Goal: Information Seeking & Learning: Learn about a topic

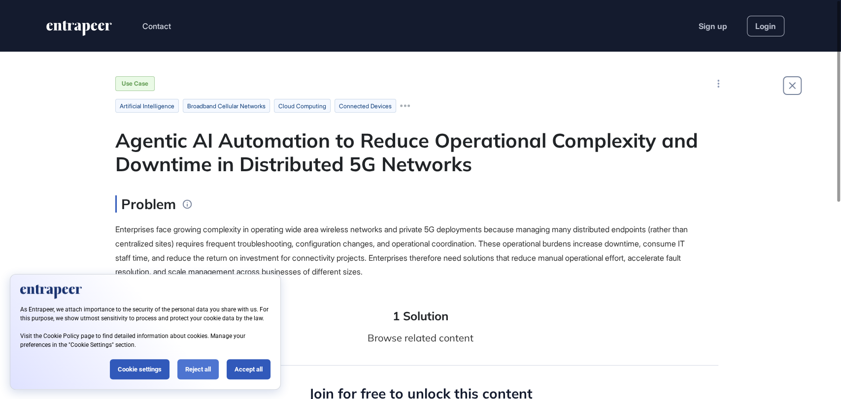
click at [201, 363] on div "Reject all" at bounding box center [197, 369] width 41 height 20
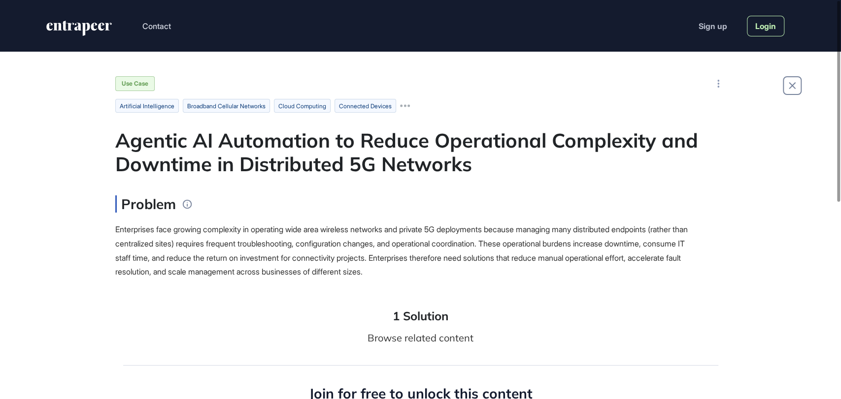
click at [754, 20] on link "Login" at bounding box center [764, 26] width 37 height 21
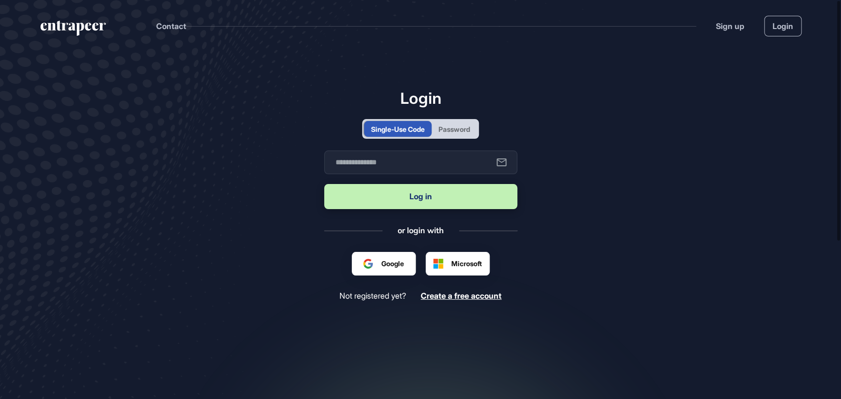
click at [455, 135] on div "Password" at bounding box center [453, 129] width 45 height 16
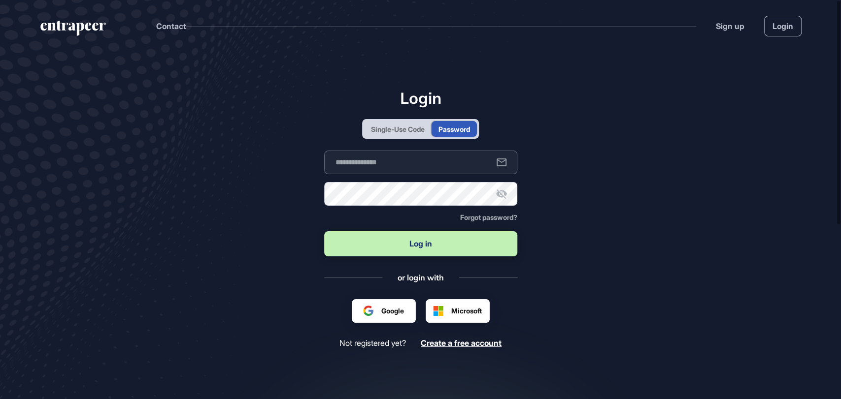
type input "**********"
click at [421, 243] on button "Log in" at bounding box center [420, 243] width 193 height 25
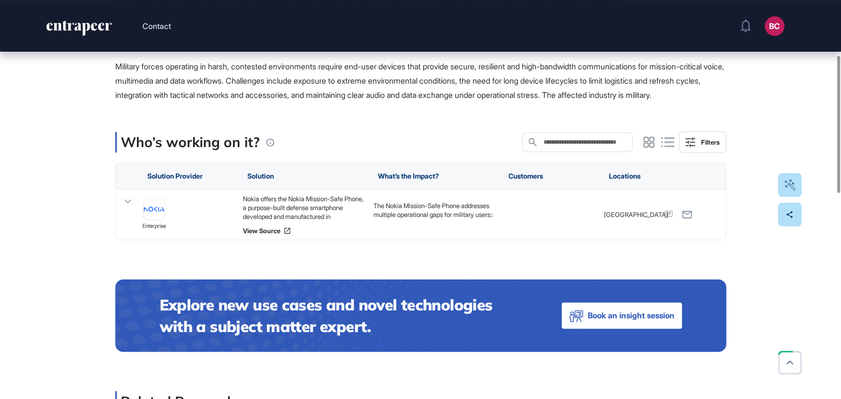
scroll to position [109, 0]
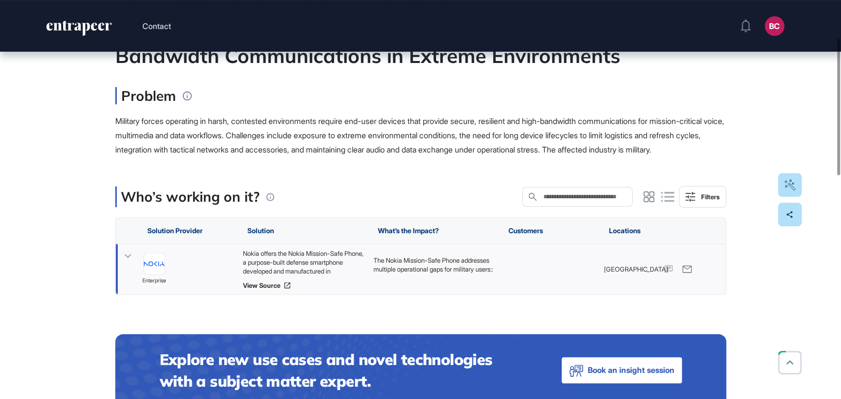
click at [273, 274] on div "Nokia offers the Nokia Mission-Safe Phone, a purpose-built defense smartphone d…" at bounding box center [302, 262] width 121 height 27
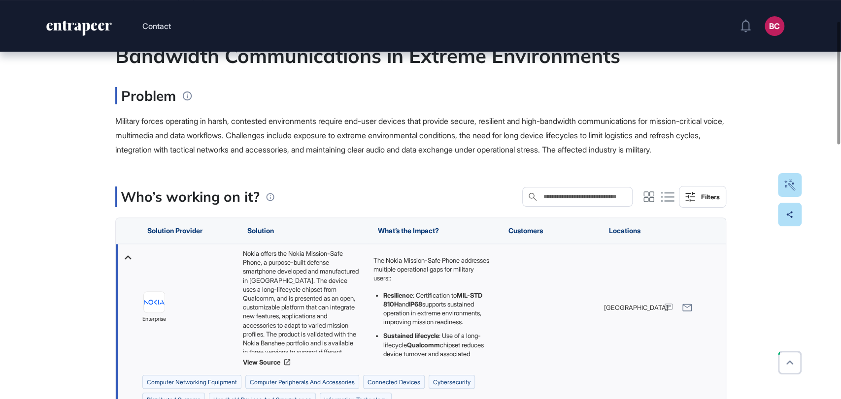
scroll to position [0, 0]
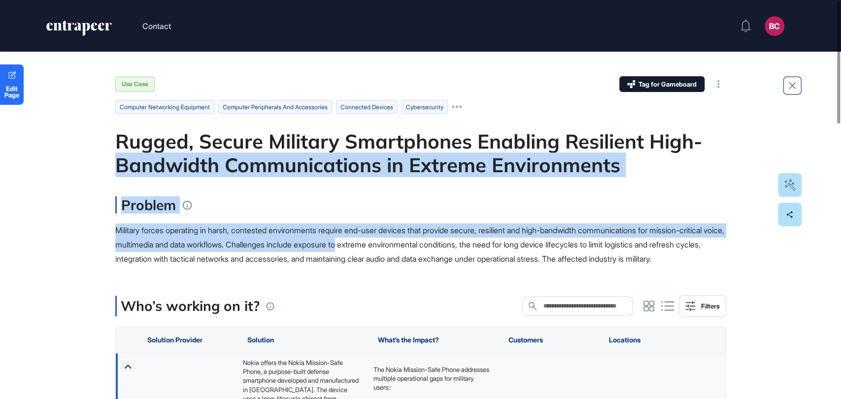
drag, startPoint x: 106, startPoint y: 156, endPoint x: 342, endPoint y: 197, distance: 239.5
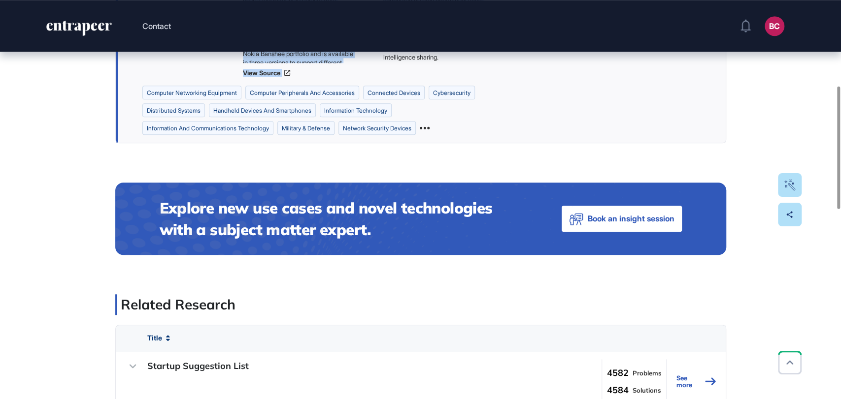
scroll to position [273, 0]
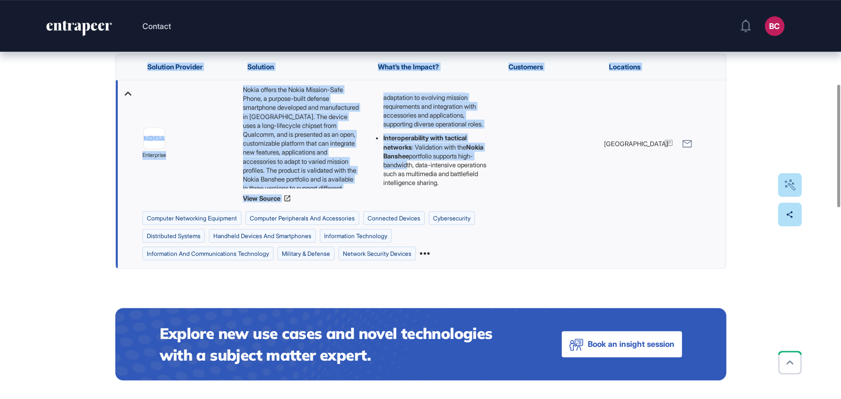
drag, startPoint x: 122, startPoint y: 141, endPoint x: 452, endPoint y: 199, distance: 335.1
click at [452, 199] on div "Edit Page Use Case Tag for Gameboard Build Partner Invest Acquire computer netw…" at bounding box center [420, 379] width 841 height 1202
copy main "Rugged, Secure Military Smartphones Enabling Resilient High-Bandwidth Communica…"
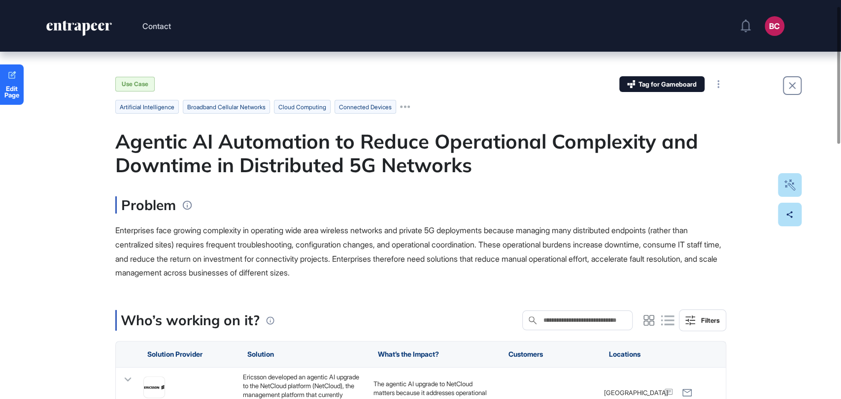
scroll to position [109, 0]
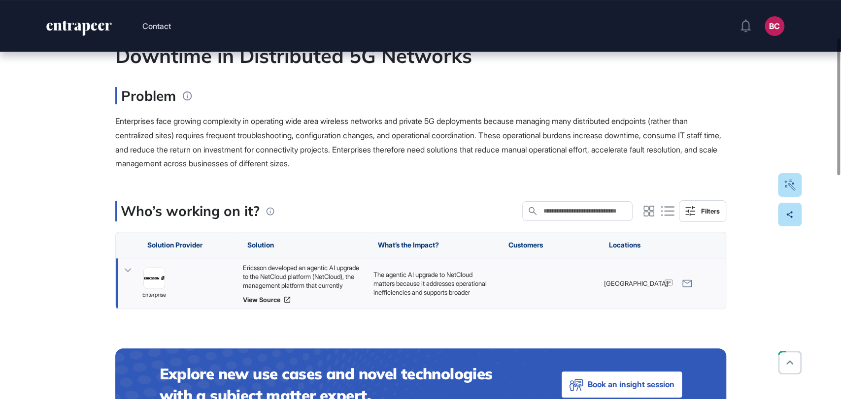
click at [306, 271] on div "Ericsson developed an agentic AI upgrade to the NetCloud platform (NetCloud), t…" at bounding box center [302, 276] width 121 height 27
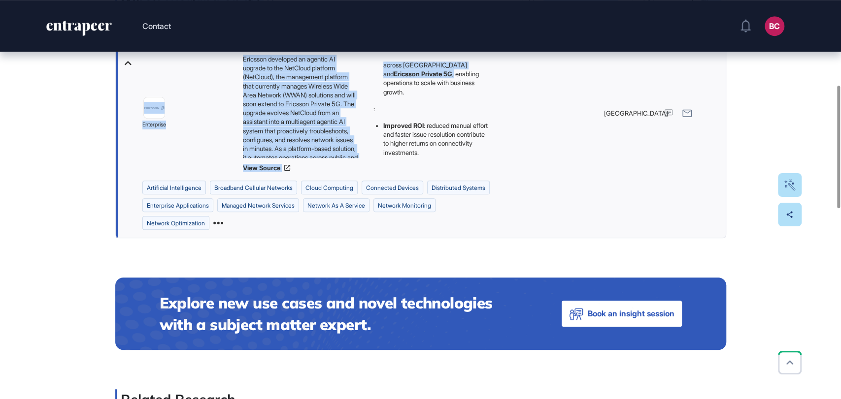
scroll to position [273, 0]
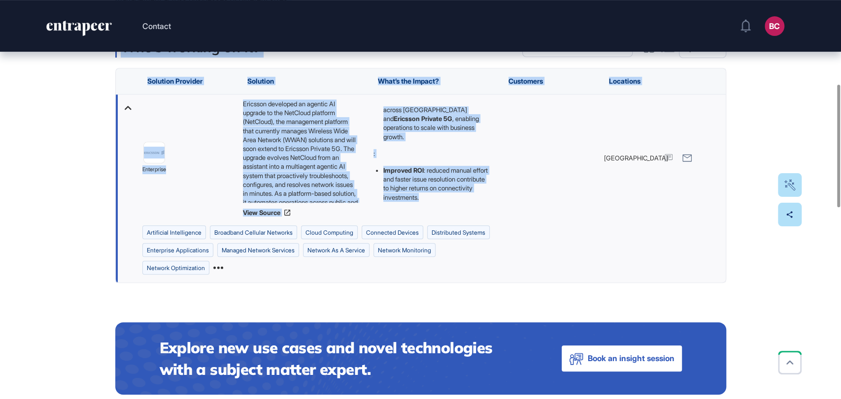
drag, startPoint x: 137, startPoint y: 151, endPoint x: 462, endPoint y: 205, distance: 329.9
click at [462, 205] on div "Edit Page Use Case Tag for Gameboard Build Partner Invest Acquire artificial in…" at bounding box center [420, 386] width 841 height 1217
copy main "Agentic AI Automation to Reduce Operational Complexity and Downtime in Distribu…"
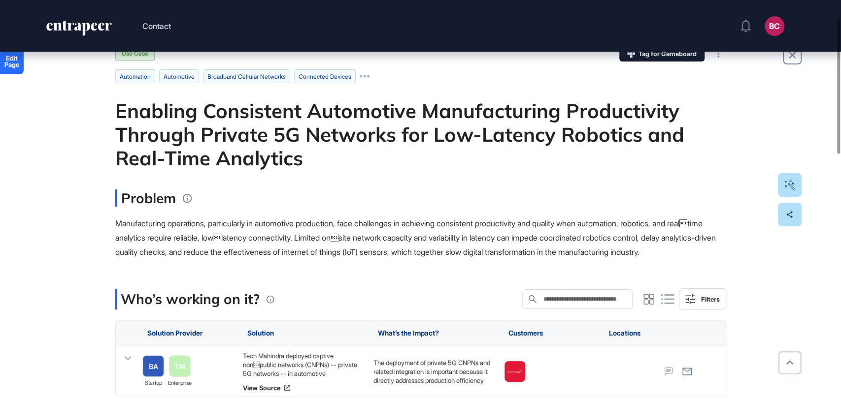
scroll to position [55, 0]
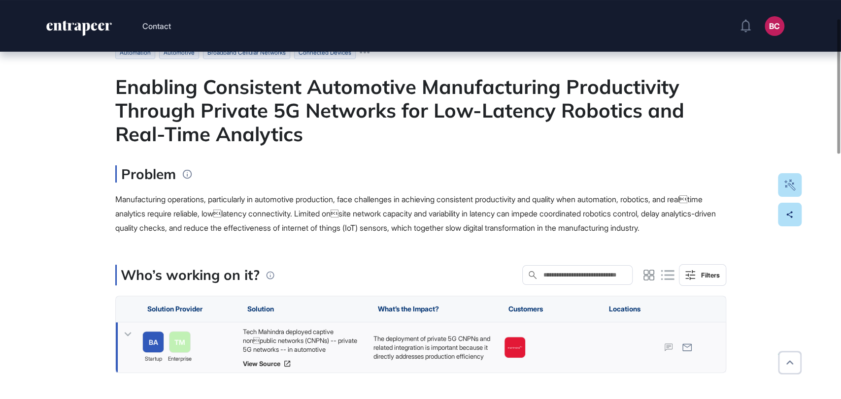
click at [289, 350] on div "Tech Mahindra deployed captive nonpublic networks (CNPNs) -- private 5G networ…" at bounding box center [302, 340] width 121 height 27
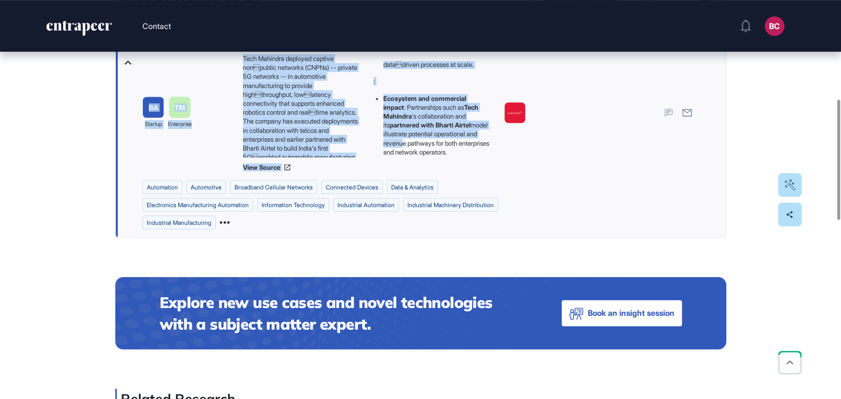
scroll to position [204, 0]
drag, startPoint x: 110, startPoint y: 80, endPoint x: 461, endPoint y: 166, distance: 361.1
click at [461, 166] on div "Edit Page Use Case Tag for Gameboard Build Partner Invest Acquire automation au…" at bounding box center [420, 337] width 841 height 1226
copy main "Enabling Consistent Automotive Manufacturing Productivity Through Private 5G Ne…"
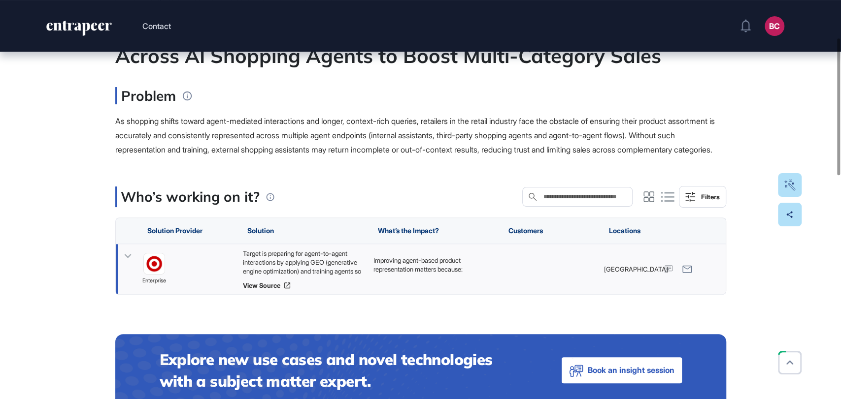
click at [288, 276] on div "Target is preparing for agent-to-agent interactions by applying GEO (generative…" at bounding box center [302, 262] width 121 height 27
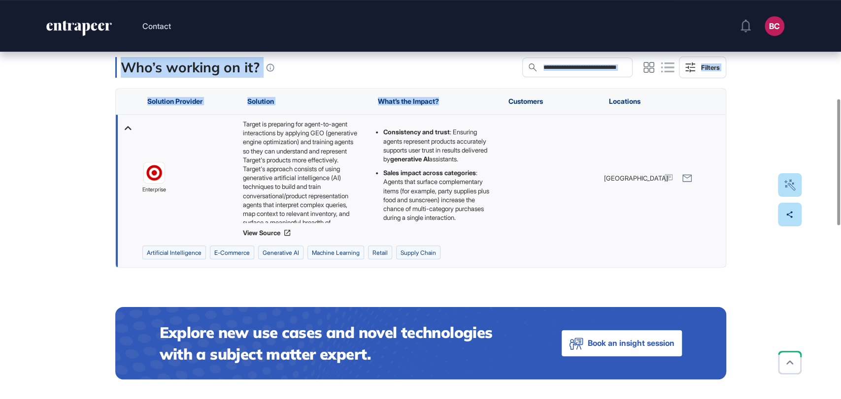
scroll to position [219, 0]
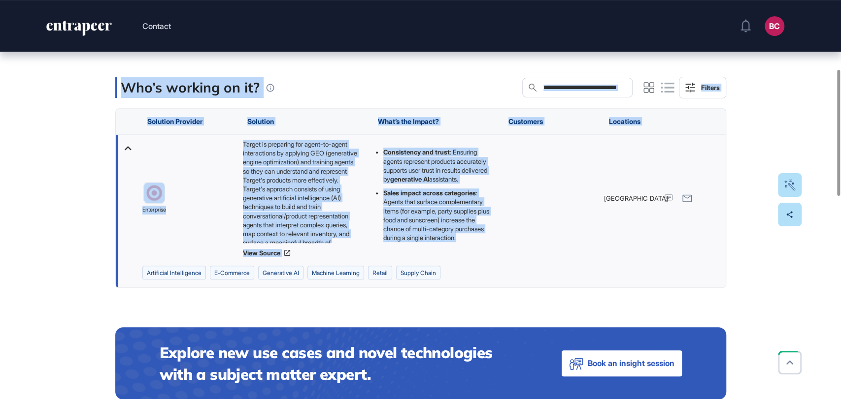
drag, startPoint x: 114, startPoint y: 142, endPoint x: 461, endPoint y: 258, distance: 365.4
click at [461, 258] on main "Use Case Tag for Gameboard Build Partner Invest Acquire artificial intelligence…" at bounding box center [420, 380] width 611 height 1044
copy main "Ensuring Consistent and Trustworthy Product Representation Across AI Shopping A…"
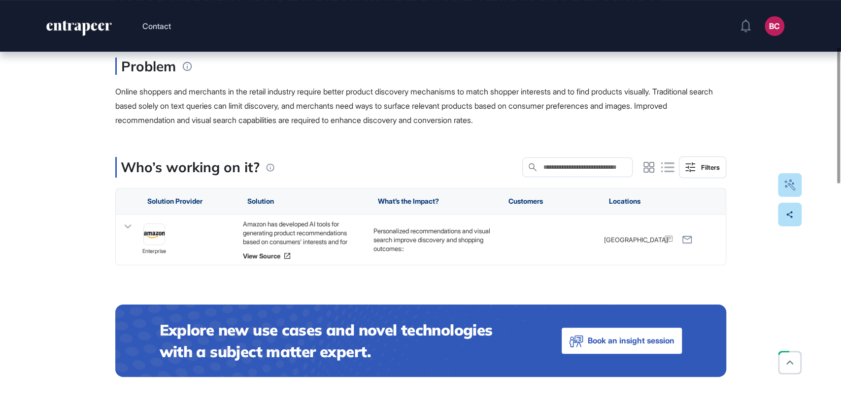
scroll to position [164, 0]
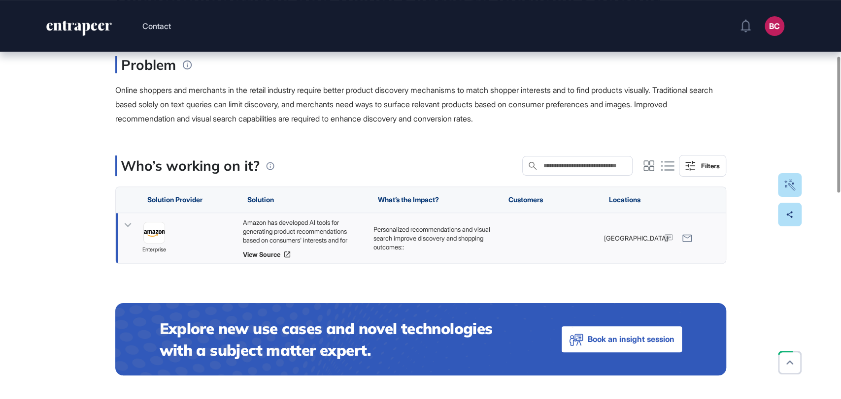
click at [313, 229] on div "Amazon has developed AI tools for generating product recommendations based on c…" at bounding box center [302, 231] width 121 height 27
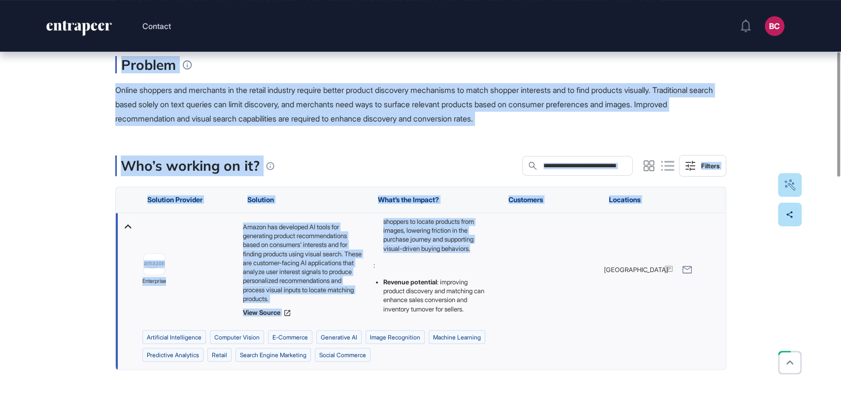
scroll to position [131, 0]
drag, startPoint x: 99, startPoint y: 136, endPoint x: 421, endPoint y: 316, distance: 369.2
copy main "Enhancing Product Discovery with Personalized Recommendations and Visual Search…"
